Goal: Check status: Check status

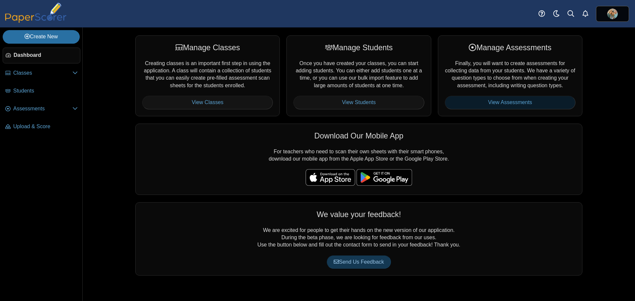
click at [464, 100] on link "View Assessments" at bounding box center [510, 102] width 131 height 13
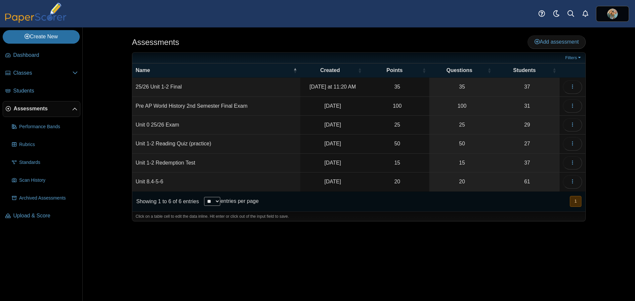
click at [206, 86] on td "25/26 Unit 1-2 Final" at bounding box center [216, 87] width 168 height 19
click at [572, 86] on icon "button" at bounding box center [572, 86] width 5 height 5
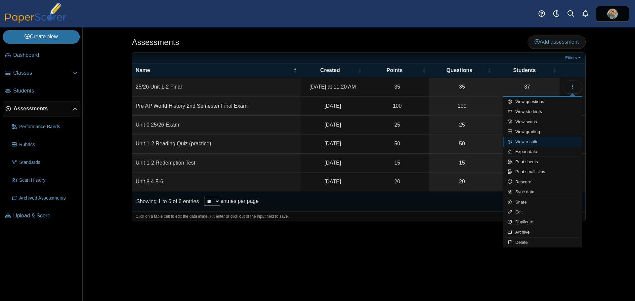
click at [520, 143] on link "View results" at bounding box center [542, 142] width 79 height 10
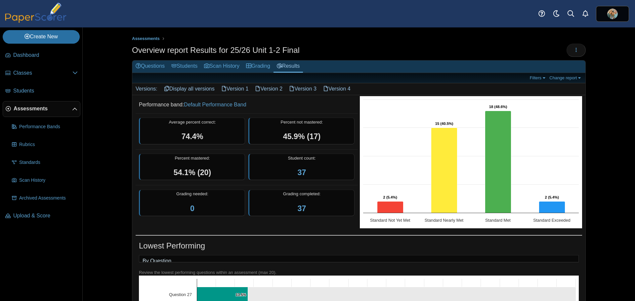
click at [189, 87] on link "Display all versions" at bounding box center [189, 88] width 57 height 11
click at [229, 89] on link "Version 1" at bounding box center [235, 88] width 34 height 11
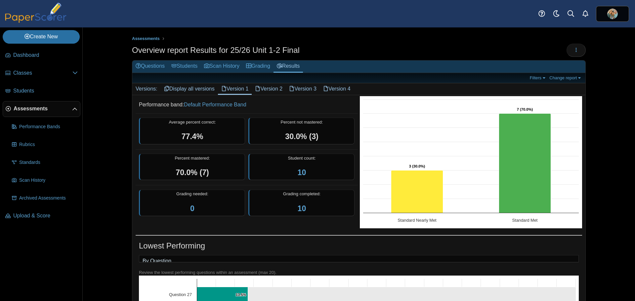
click at [267, 92] on link "Version 2" at bounding box center [269, 88] width 34 height 11
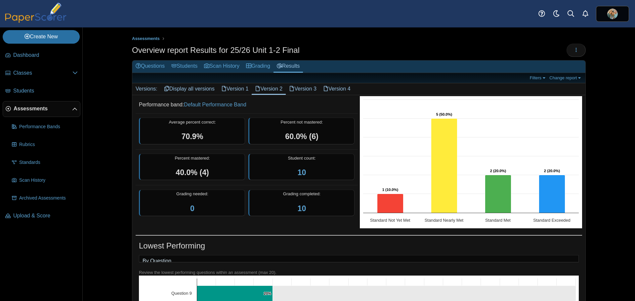
click at [299, 91] on link "Version 3" at bounding box center [303, 88] width 34 height 11
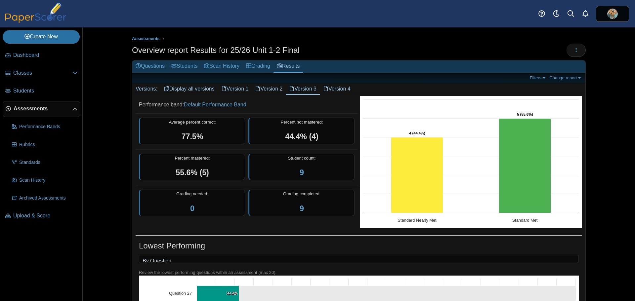
click at [331, 87] on link "Version 4" at bounding box center [337, 88] width 34 height 11
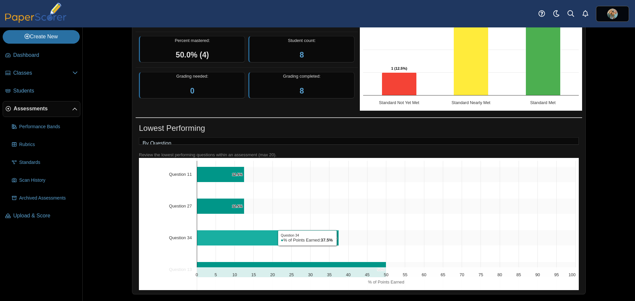
scroll to position [33, 0]
